Goal: Task Accomplishment & Management: Complete application form

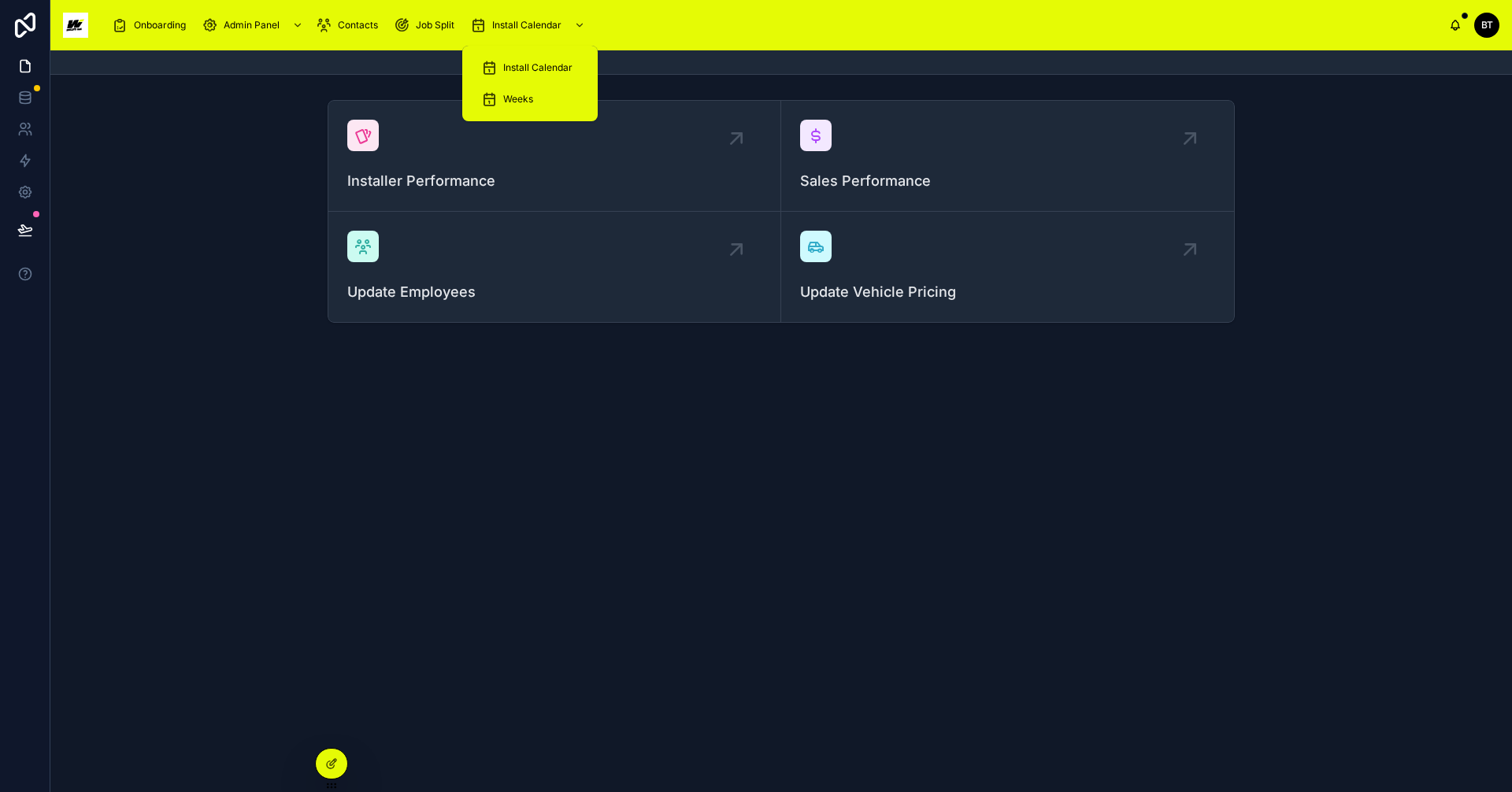
click at [510, 70] on span "Install Calendar" at bounding box center [538, 68] width 70 height 12
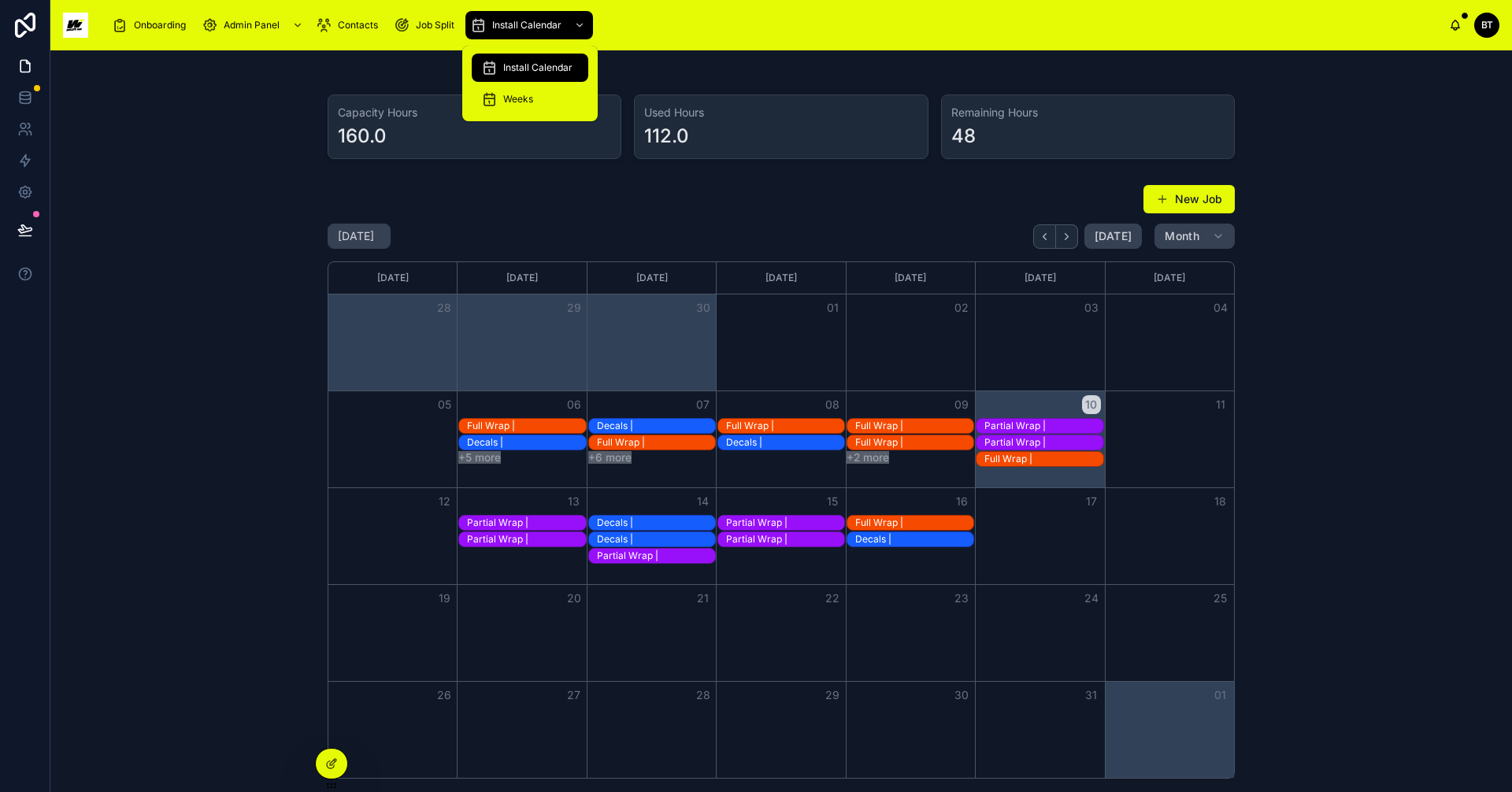
click at [500, 91] on div "Weeks" at bounding box center [530, 99] width 98 height 26
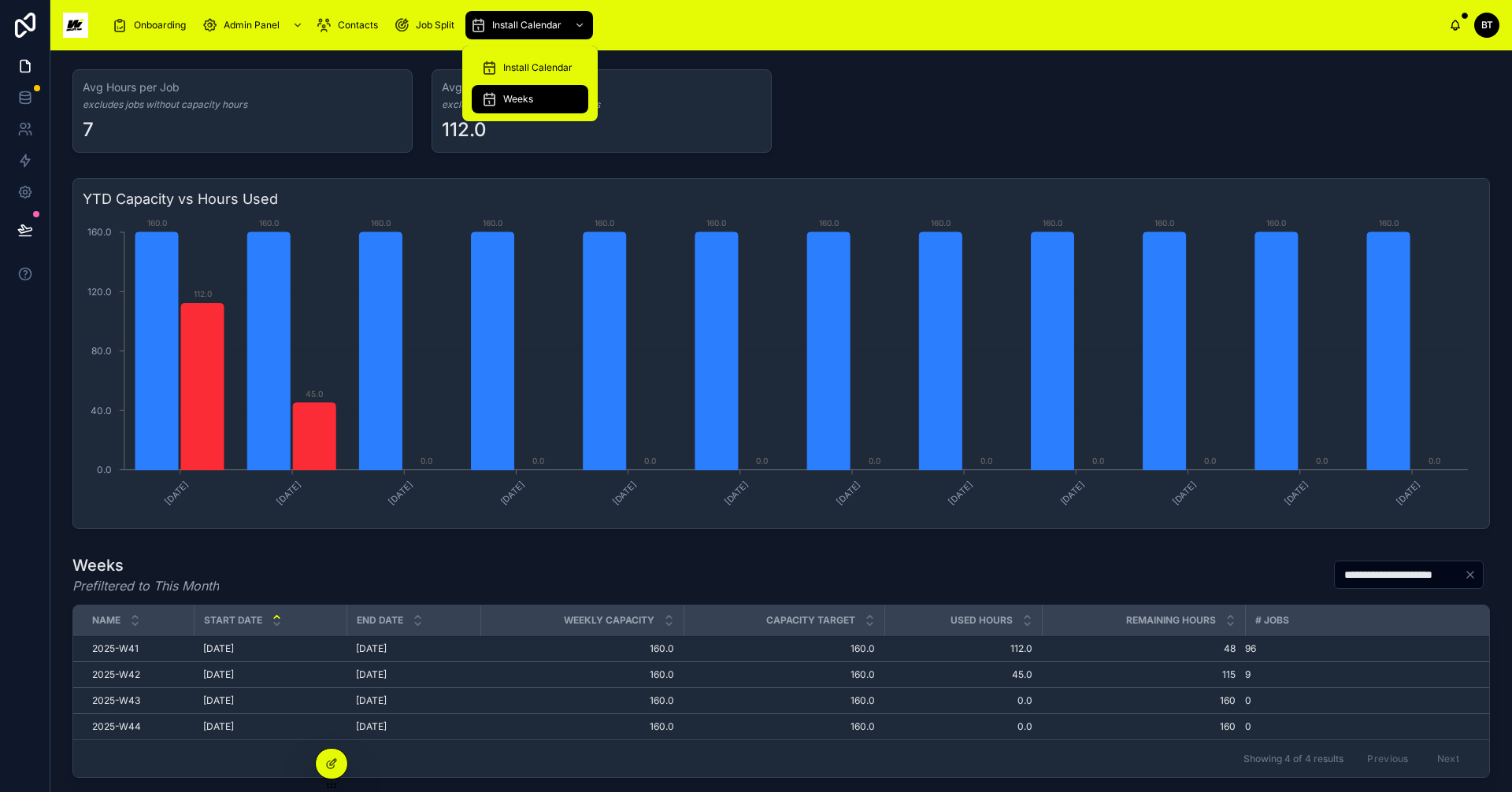
click at [519, 67] on span "Install Calendar" at bounding box center [538, 68] width 70 height 12
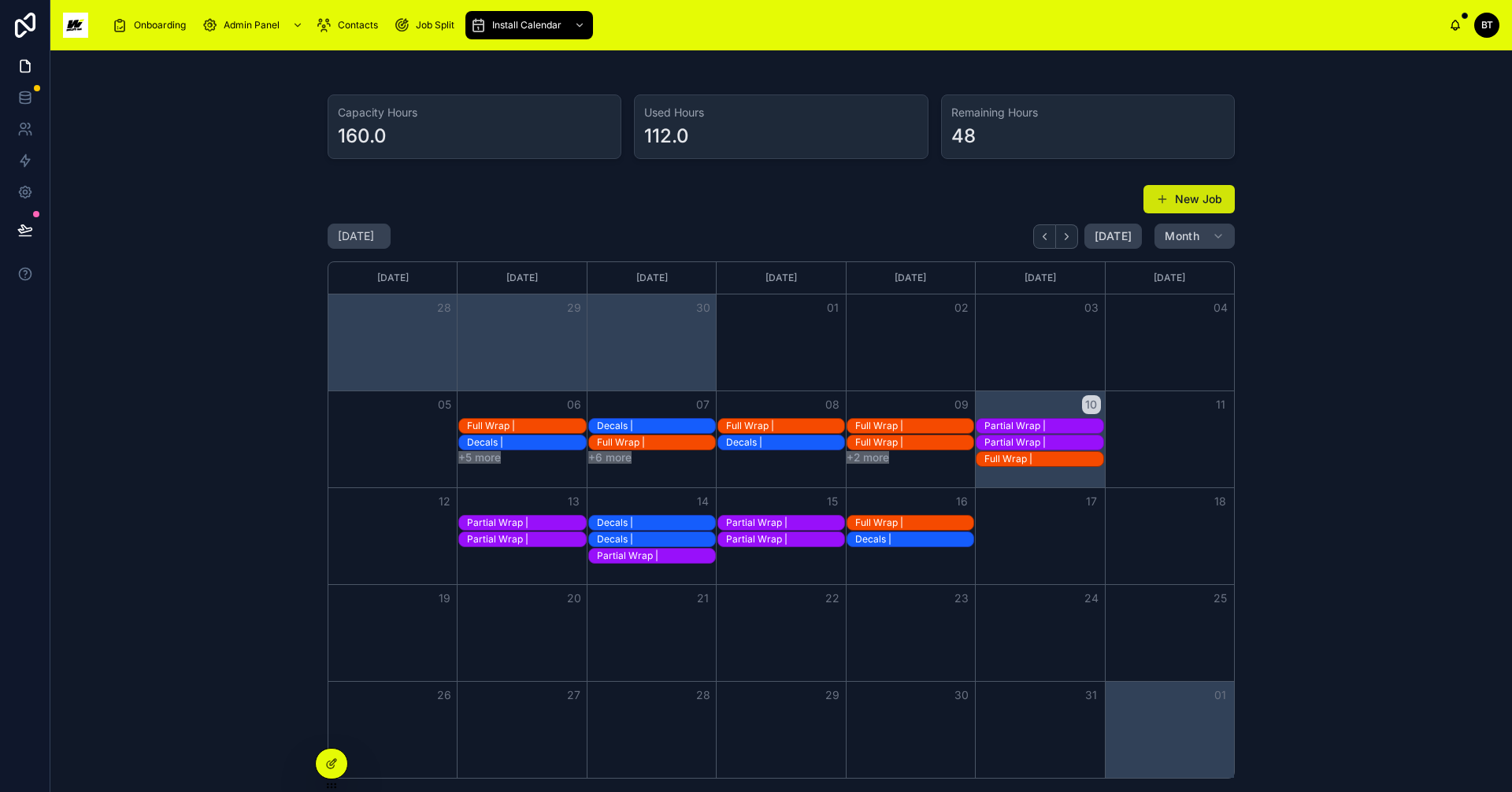
click at [1188, 199] on button "New Job" at bounding box center [1189, 199] width 92 height 28
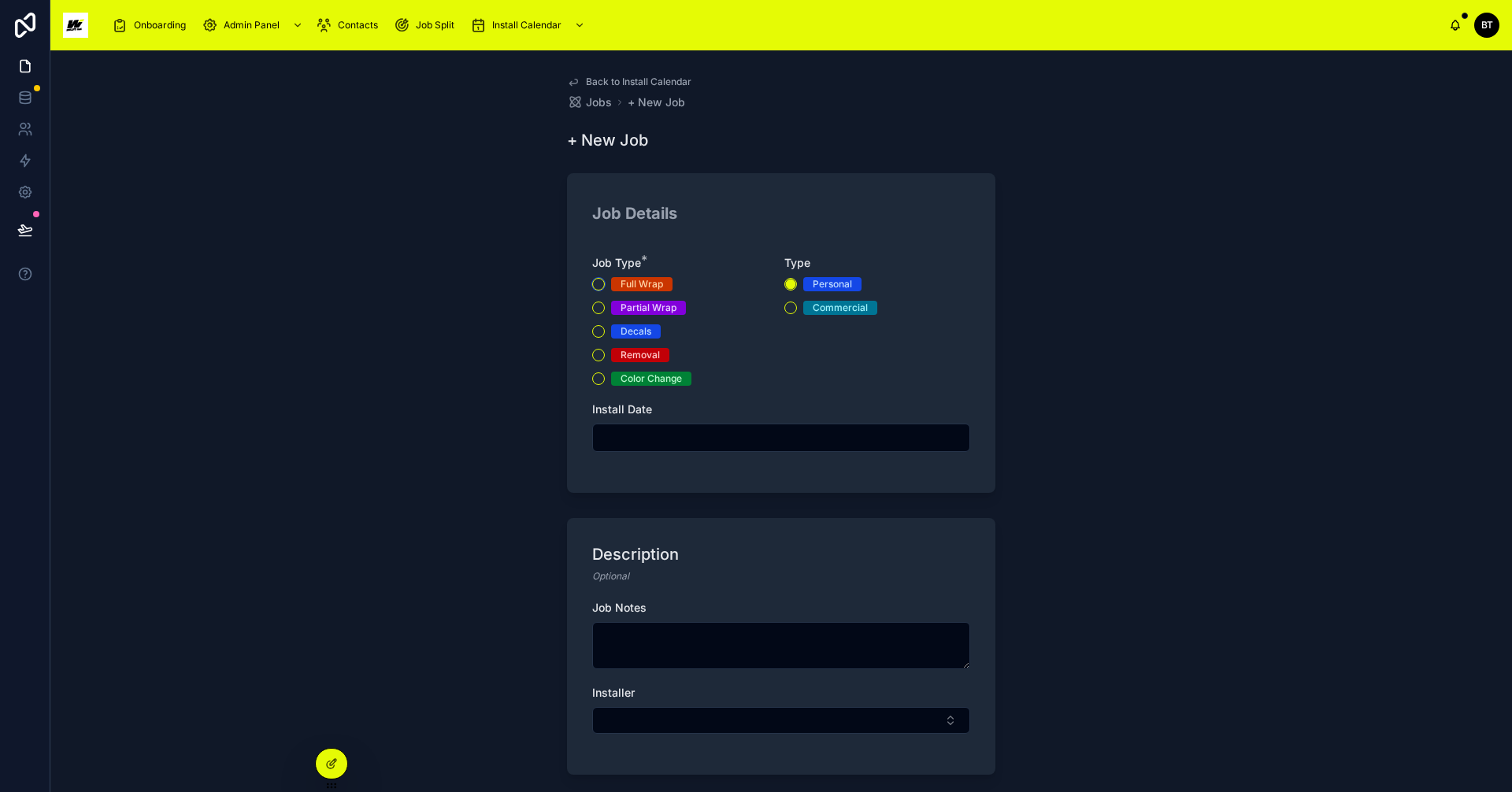
click at [598, 281] on button "Full Wrap" at bounding box center [598, 284] width 12 height 12
click at [784, 308] on button "Commercial" at bounding box center [790, 308] width 12 height 12
click at [676, 438] on input "text" at bounding box center [782, 437] width 377 height 22
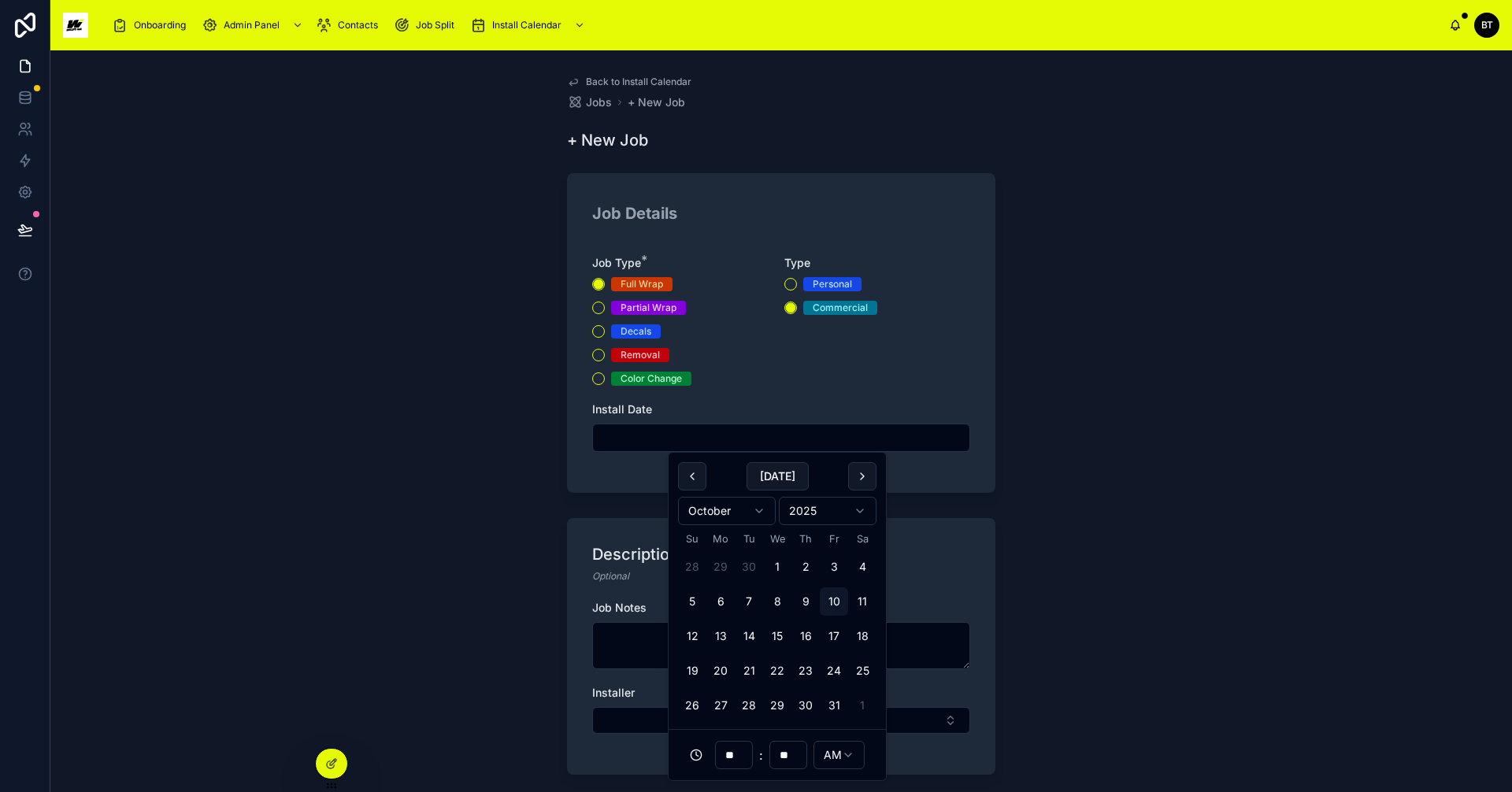
click at [1029, 506] on div "Back to Install Calendar Jobs + New Job + New Job Job Details Job Type * Full W…" at bounding box center [781, 421] width 1462 height 742
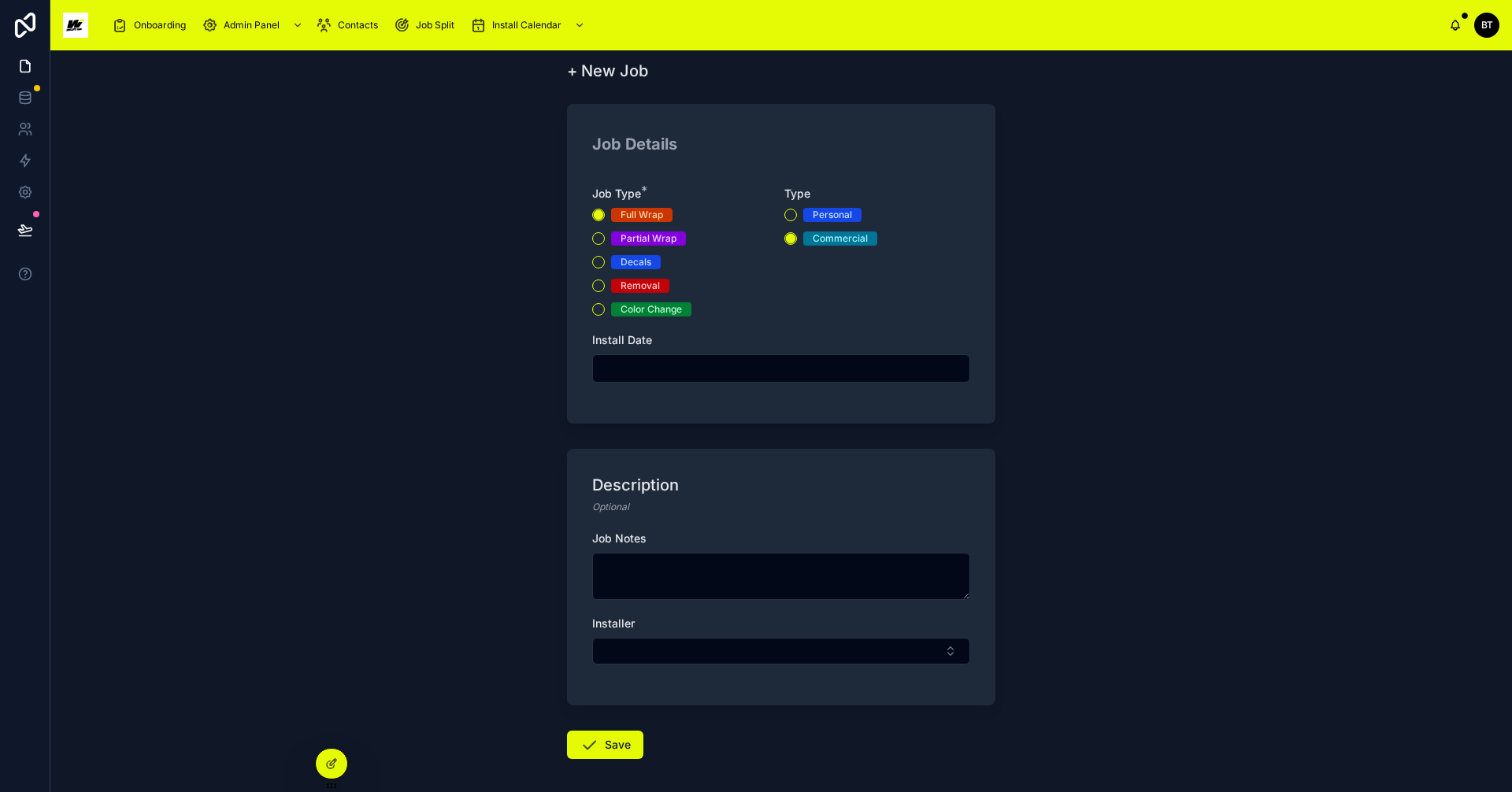
scroll to position [137, 0]
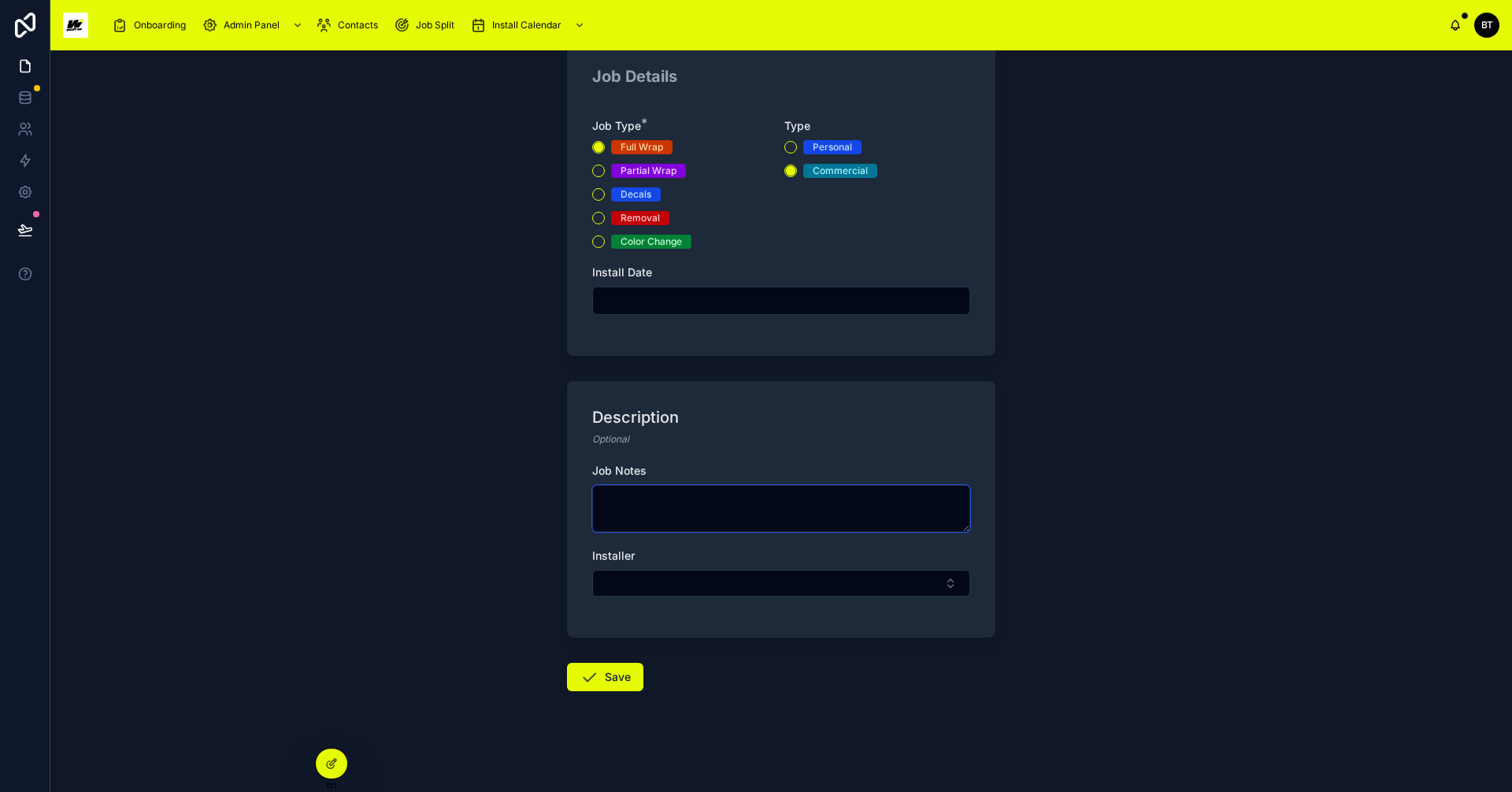
click at [618, 506] on textarea at bounding box center [782, 509] width 378 height 48
click at [740, 586] on button "Select Button" at bounding box center [782, 583] width 378 height 26
click at [1023, 533] on div "Back to Install Calendar Jobs + New Job + New Job Job Details Job Type * Full W…" at bounding box center [781, 421] width 1462 height 742
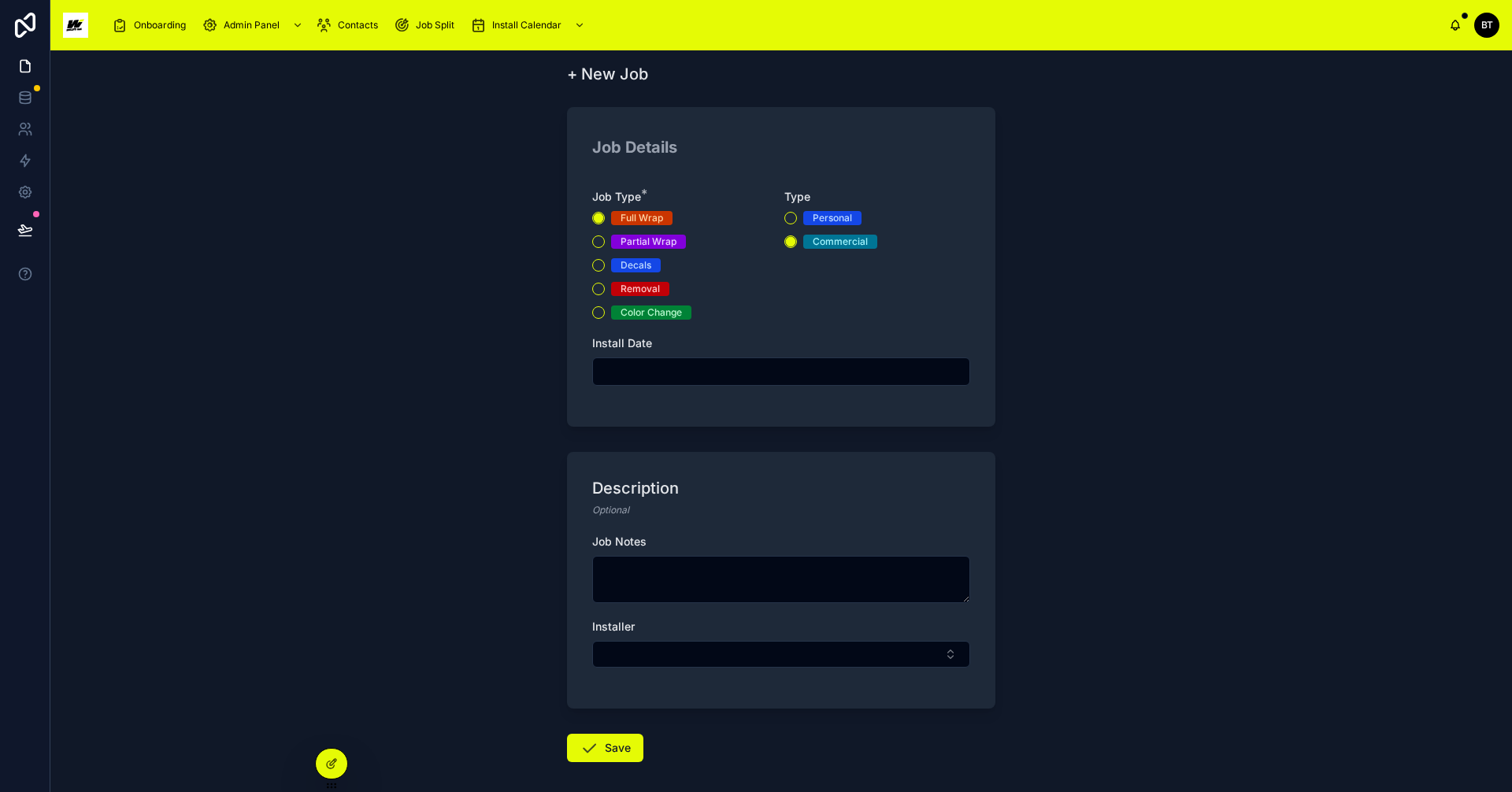
scroll to position [0, 0]
